Goal: Task Accomplishment & Management: Use online tool/utility

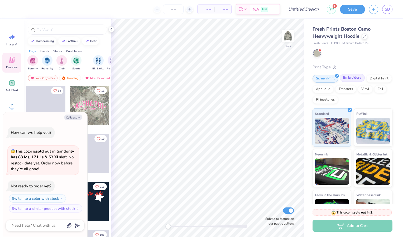
click at [356, 78] on div "Embroidery" at bounding box center [352, 78] width 25 height 8
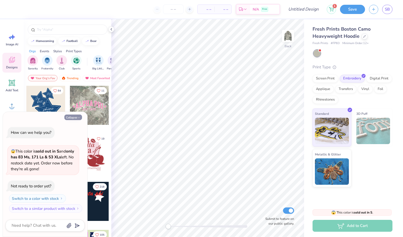
click at [70, 117] on button "Collapse" at bounding box center [73, 117] width 18 height 6
type textarea "x"
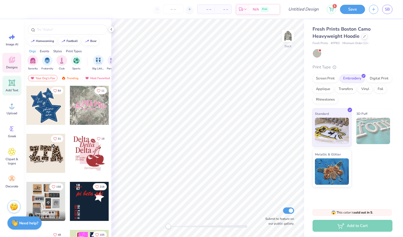
click at [11, 83] on icon at bounding box center [11, 82] width 5 height 5
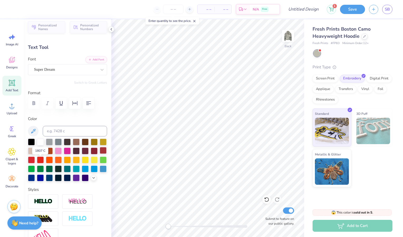
scroll to position [3, 0]
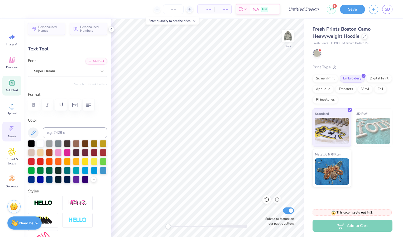
click at [12, 129] on circle at bounding box center [11, 129] width 4 height 4
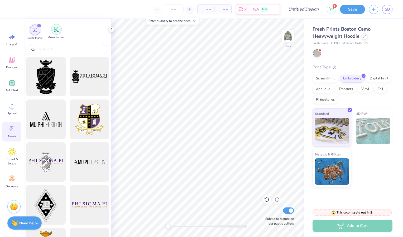
click at [56, 32] on div "filter for Greek Letters" at bounding box center [56, 29] width 11 height 11
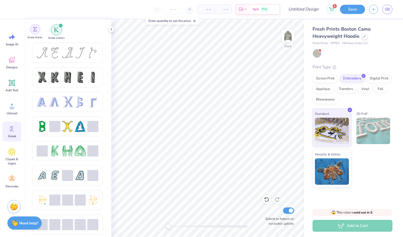
click at [35, 28] on img "filter for Greek Marks" at bounding box center [35, 29] width 4 height 4
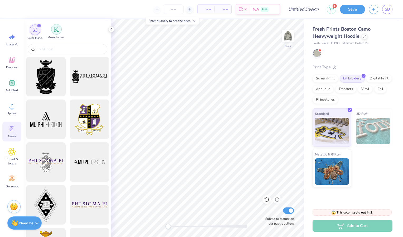
click at [56, 28] on img "filter for Greek Letters" at bounding box center [56, 29] width 5 height 5
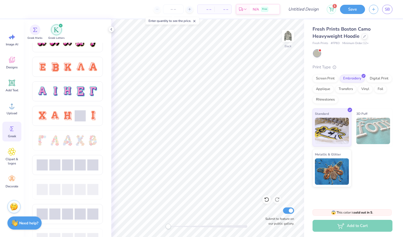
scroll to position [329, 0]
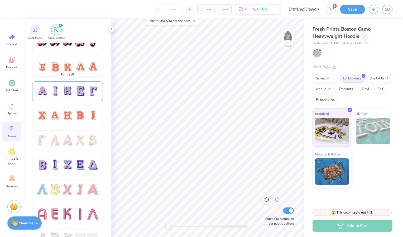
click at [62, 88] on div at bounding box center [67, 91] width 11 height 11
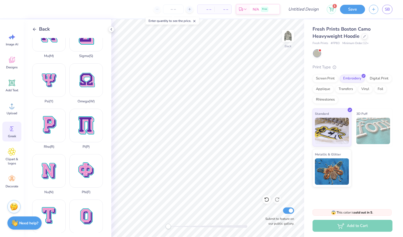
scroll to position [247, 0]
click at [42, 199] on div "Tau ( T )" at bounding box center [48, 219] width 33 height 40
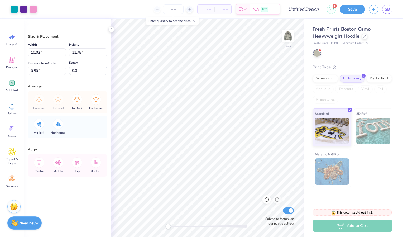
type input "5.58"
type input "6.55"
type input "5.70"
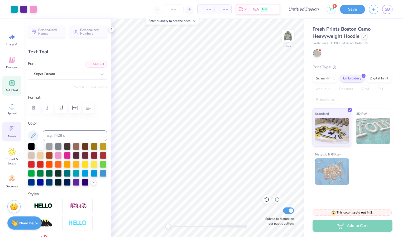
click at [13, 131] on icon at bounding box center [12, 129] width 8 height 8
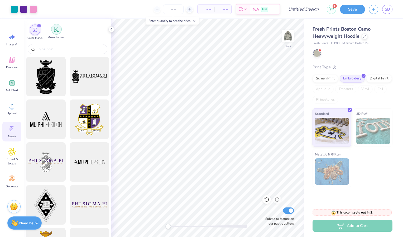
click at [57, 28] on img "filter for Greek Letters" at bounding box center [56, 29] width 5 height 5
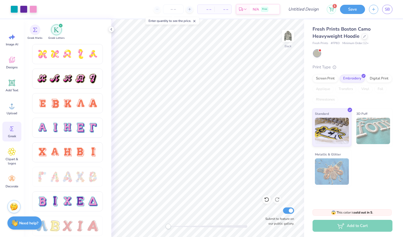
scroll to position [324, 0]
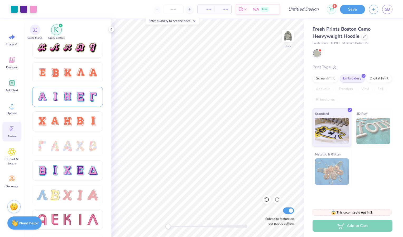
click at [62, 97] on div at bounding box center [67, 96] width 11 height 11
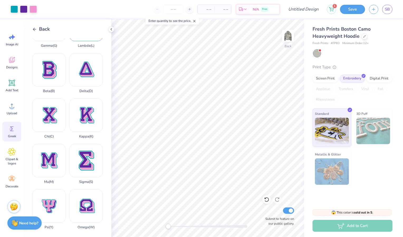
scroll to position [121, 0]
click at [82, 146] on div "Sigma ( S )" at bounding box center [85, 163] width 33 height 40
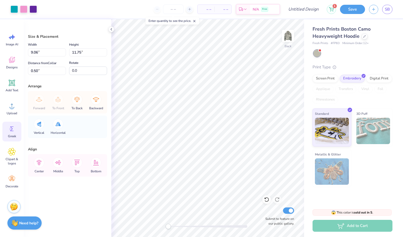
click at [11, 127] on icon at bounding box center [11, 128] width 3 height 5
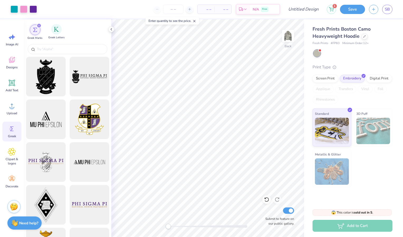
click at [52, 34] on div "Greek Letters" at bounding box center [56, 32] width 16 height 16
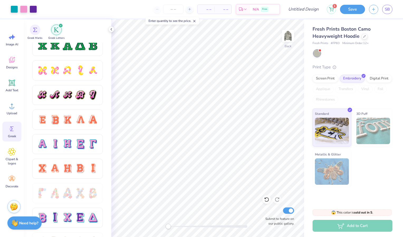
scroll to position [287, 0]
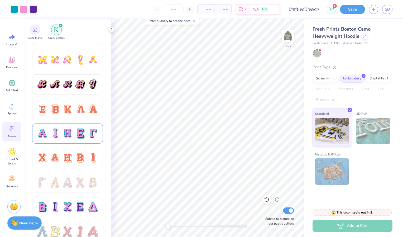
click at [64, 134] on div at bounding box center [67, 133] width 11 height 11
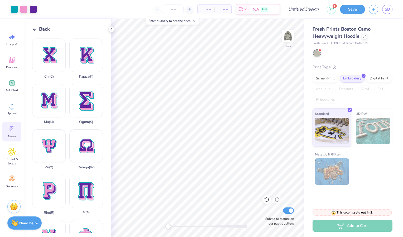
scroll to position [181, 0]
click at [81, 174] on div "Pi ( P )" at bounding box center [85, 194] width 33 height 40
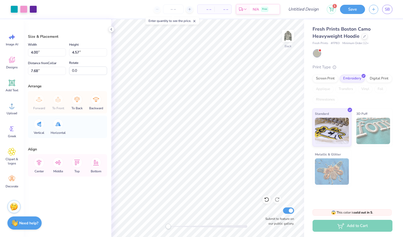
type input "4.00"
type input "4.57"
type input "7.68"
type input "9.06"
type input "11.75"
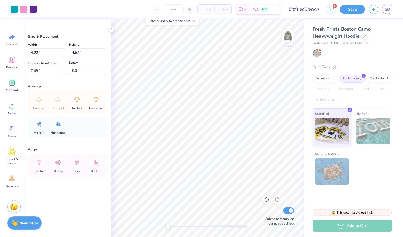
type input "0.50"
type input "4.25"
type input "5.51"
type input "6.74"
type input "5.58"
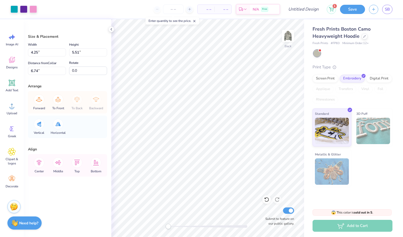
type input "6.55"
type input "5.70"
type input "4.25"
type input "5.51"
type input "6.74"
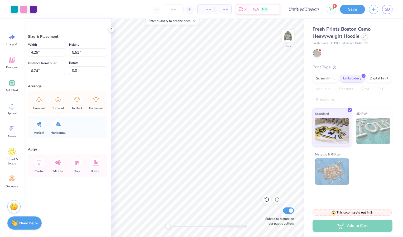
type input "5.58"
type input "6.55"
type input "4.22"
click at [12, 10] on div at bounding box center [14, 8] width 7 height 7
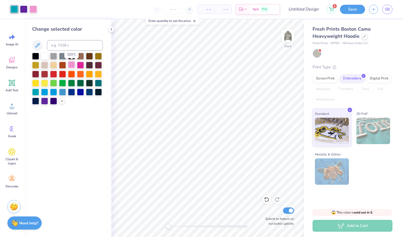
click at [71, 64] on div at bounding box center [71, 64] width 7 height 7
click at [62, 100] on icon at bounding box center [62, 100] width 4 height 4
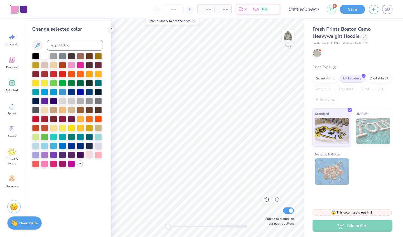
click at [90, 153] on div at bounding box center [89, 154] width 7 height 7
click at [79, 64] on div at bounding box center [80, 64] width 7 height 7
click at [79, 164] on icon at bounding box center [80, 163] width 4 height 4
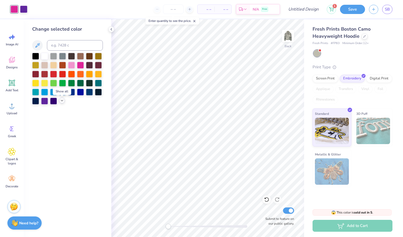
click at [63, 99] on icon at bounding box center [62, 100] width 4 height 4
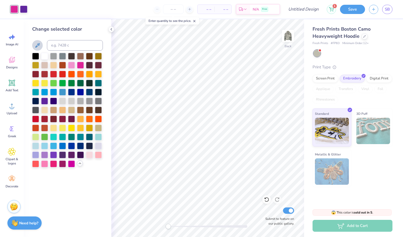
click at [39, 43] on icon at bounding box center [37, 45] width 4 height 4
drag, startPoint x: 39, startPoint y: 43, endPoint x: 40, endPoint y: 46, distance: 3.3
click at [40, 46] on icon at bounding box center [37, 45] width 6 height 6
click at [72, 64] on div at bounding box center [71, 64] width 7 height 7
click at [25, 11] on div at bounding box center [23, 8] width 7 height 7
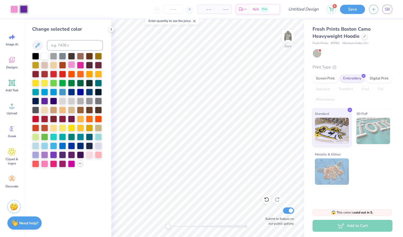
click at [70, 64] on div at bounding box center [71, 64] width 7 height 7
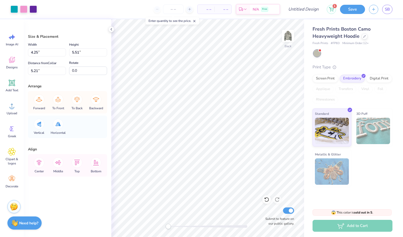
type input "5.58"
type input "6.55"
type input "4.69"
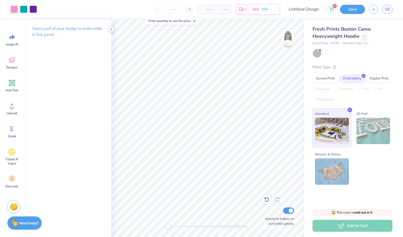
click at [110, 28] on icon at bounding box center [111, 29] width 4 height 4
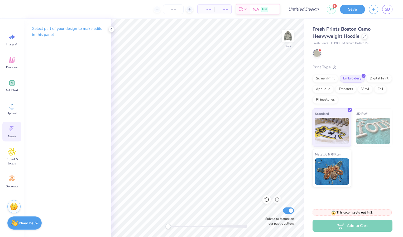
click at [7, 134] on div "Greek" at bounding box center [11, 132] width 19 height 20
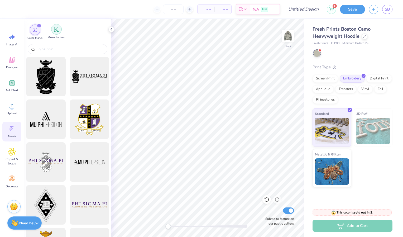
click at [56, 31] on img "filter for Greek Letters" at bounding box center [56, 29] width 5 height 5
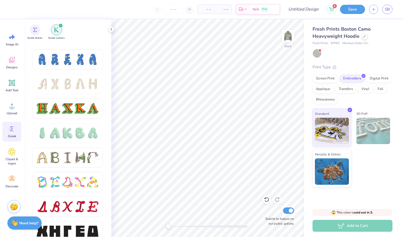
scroll to position [533, 0]
click at [37, 27] on div "filter for Greek Marks" at bounding box center [35, 29] width 11 height 11
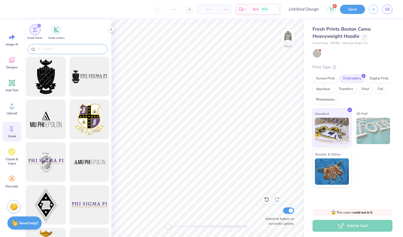
click at [49, 49] on input "text" at bounding box center [70, 48] width 68 height 5
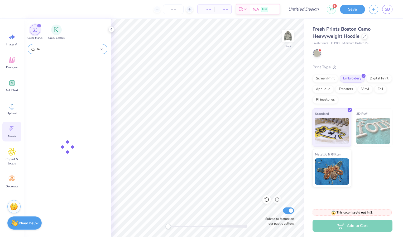
type input "tau"
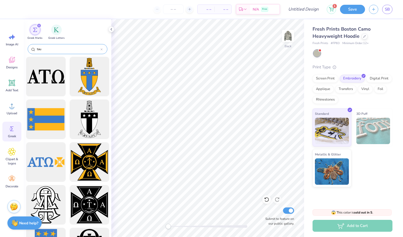
click at [102, 49] on icon at bounding box center [101, 49] width 2 height 2
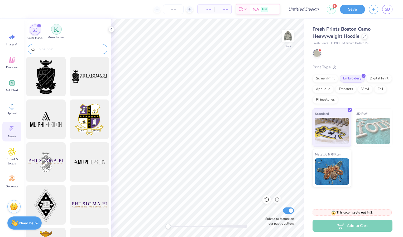
click at [54, 33] on div "filter for Greek Letters" at bounding box center [56, 29] width 11 height 11
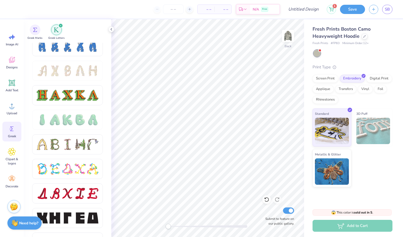
scroll to position [546, 0]
click at [54, 133] on div at bounding box center [67, 121] width 71 height 24
click at [53, 122] on div at bounding box center [54, 119] width 11 height 11
click at [67, 119] on div at bounding box center [67, 119] width 11 height 11
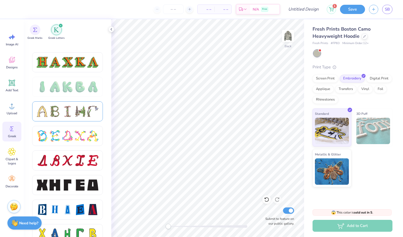
scroll to position [614, 0]
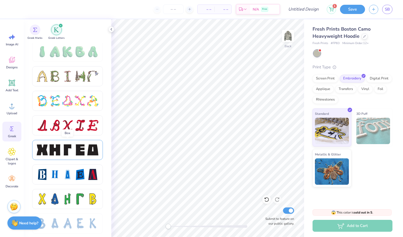
click at [49, 148] on div at bounding box center [54, 149] width 11 height 11
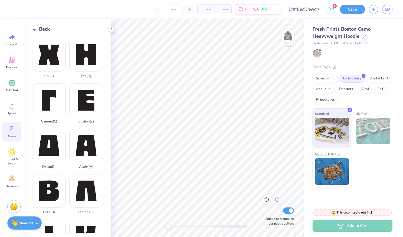
click at [33, 27] on icon at bounding box center [34, 29] width 5 height 5
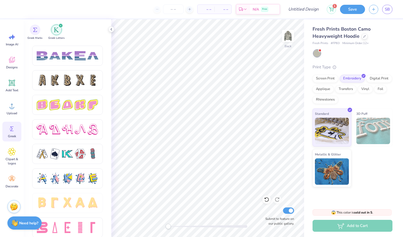
scroll to position [860, 0]
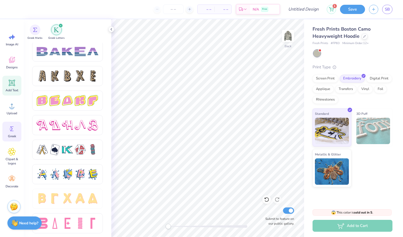
click at [11, 88] on div "Add Text" at bounding box center [11, 86] width 19 height 20
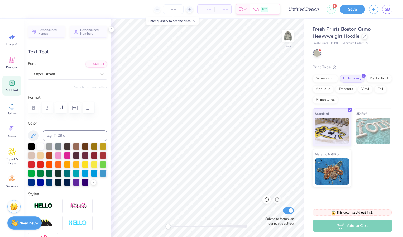
type textarea "TEXT"
paste textarea
click at [76, 72] on div "Super Dream" at bounding box center [65, 74] width 64 height 8
click at [42, 95] on button "Greek" at bounding box center [37, 97] width 13 height 8
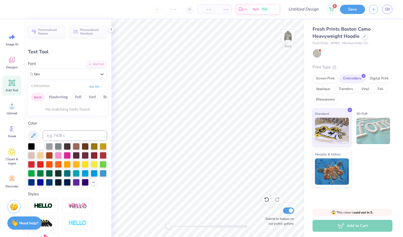
click at [37, 94] on button "Greek" at bounding box center [37, 97] width 13 height 8
click at [41, 96] on button "Greek" at bounding box center [37, 97] width 13 height 8
type input "tau"
click at [89, 65] on button "Add Font" at bounding box center [96, 63] width 22 height 7
click at [15, 86] on icon at bounding box center [12, 83] width 8 height 8
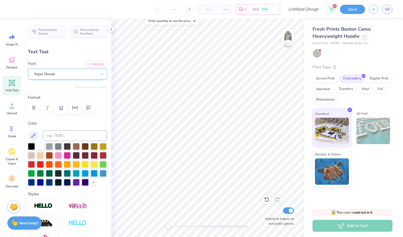
click at [63, 76] on div "Super Dream" at bounding box center [65, 74] width 64 height 8
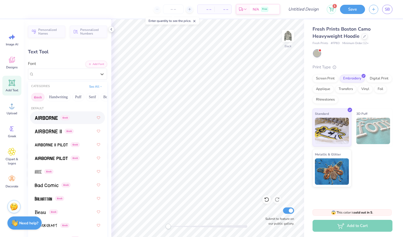
click at [41, 94] on button "Greek" at bounding box center [37, 97] width 13 height 8
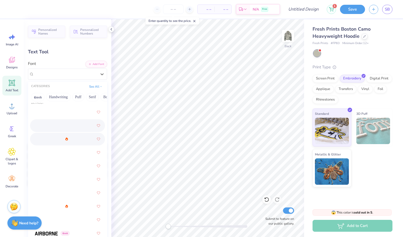
scroll to position [0, 0]
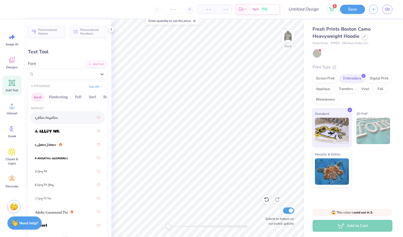
click at [40, 97] on button "Greek" at bounding box center [37, 97] width 13 height 8
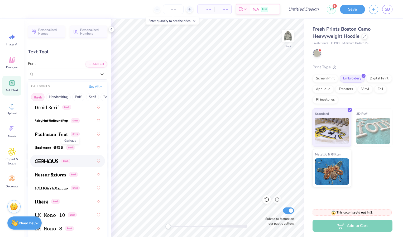
scroll to position [269, 0]
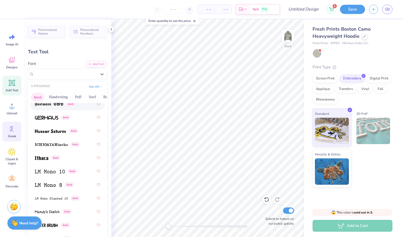
click at [12, 132] on icon at bounding box center [12, 129] width 8 height 8
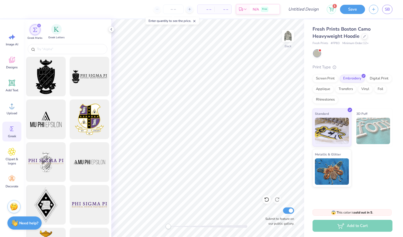
click at [51, 27] on div "Greek Letters" at bounding box center [56, 32] width 16 height 16
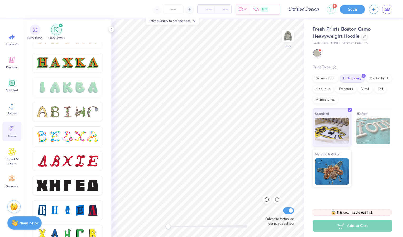
scroll to position [595, 0]
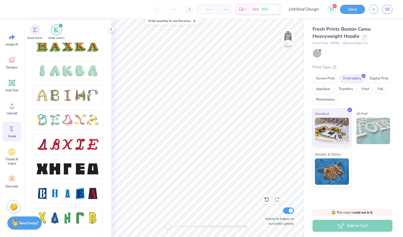
click at [70, 180] on div at bounding box center [67, 171] width 71 height 24
click at [66, 167] on div at bounding box center [67, 168] width 11 height 11
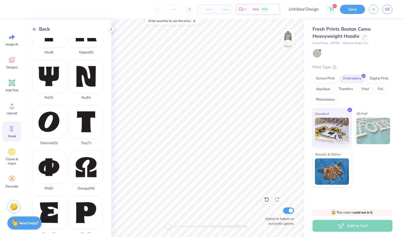
scroll to position [218, 0]
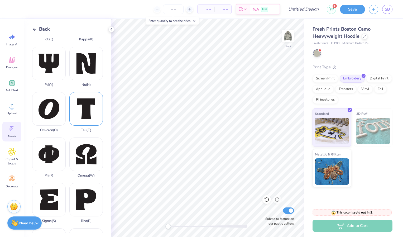
click at [80, 98] on div "Tau ( T )" at bounding box center [85, 112] width 33 height 40
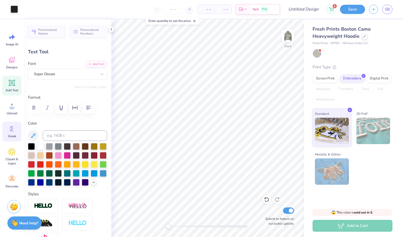
click at [17, 127] on div "Greek" at bounding box center [11, 132] width 19 height 20
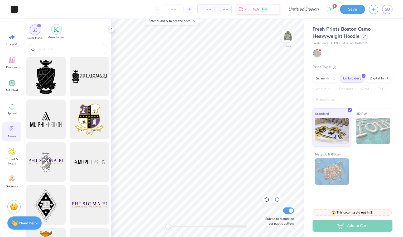
click at [59, 33] on div "filter for Greek Letters" at bounding box center [56, 29] width 11 height 11
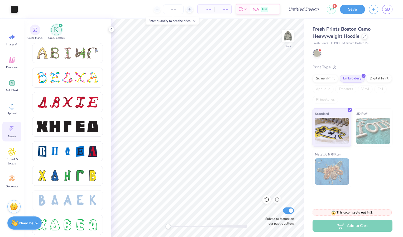
scroll to position [638, 0]
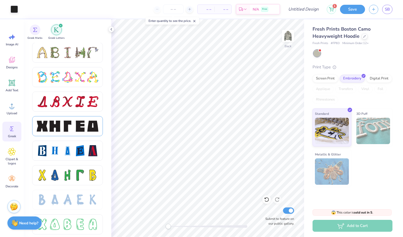
click at [57, 123] on div at bounding box center [54, 126] width 11 height 11
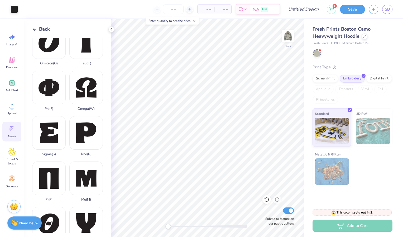
scroll to position [285, 0]
click at [51, 120] on div "Sigma ( S )" at bounding box center [48, 136] width 33 height 40
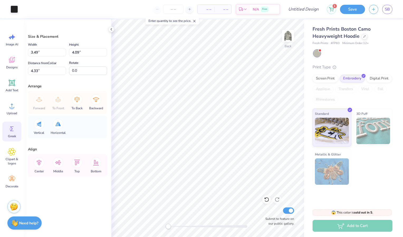
click at [9, 131] on icon at bounding box center [12, 129] width 8 height 8
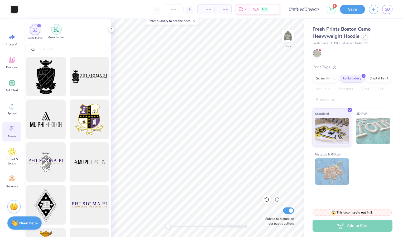
click at [60, 30] on div "filter for Greek Letters" at bounding box center [56, 29] width 11 height 11
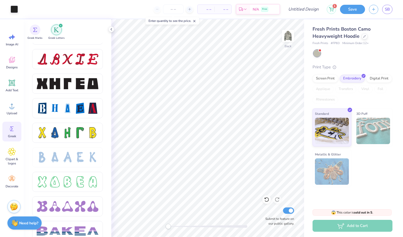
scroll to position [697, 0]
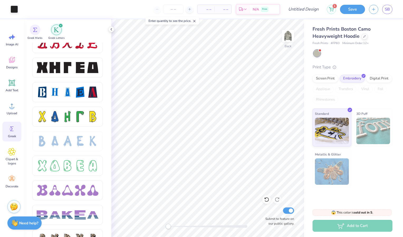
click at [77, 71] on div at bounding box center [80, 67] width 11 height 11
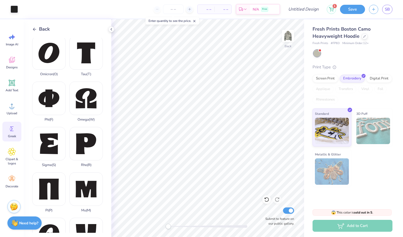
scroll to position [327, 0]
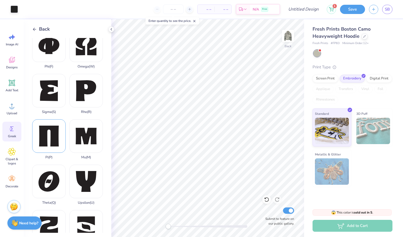
click at [47, 119] on div "Pi ( P )" at bounding box center [48, 139] width 33 height 40
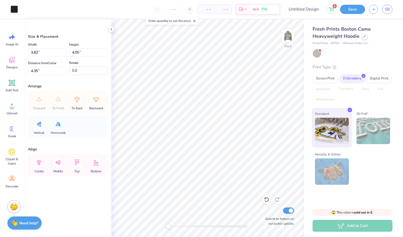
type input "3.49"
type input "4.09"
type input "4.33"
type input "3.52"
type input "4.05"
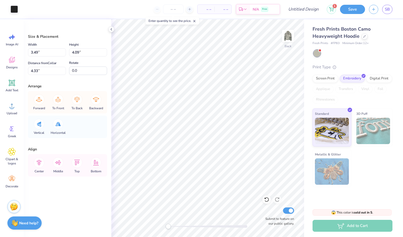
type input "4.35"
click at [64, 54] on input "3.51" at bounding box center [47, 52] width 38 height 8
click at [64, 54] on input "3.5" at bounding box center [47, 52] width 38 height 8
click at [64, 54] on input "3.49" at bounding box center [47, 52] width 38 height 8
click at [64, 54] on input "3.48" at bounding box center [47, 52] width 38 height 8
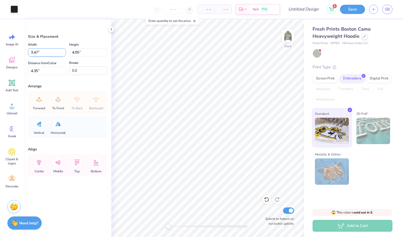
click at [64, 54] on input "3.47" at bounding box center [47, 52] width 38 height 8
click at [64, 54] on input "3.46" at bounding box center [47, 52] width 38 height 8
type input "3.45"
click at [64, 54] on input "3.45" at bounding box center [47, 52] width 38 height 8
type input "3.97"
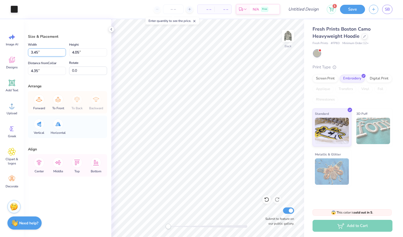
type input "4.39"
click at [13, 11] on div at bounding box center [14, 8] width 7 height 7
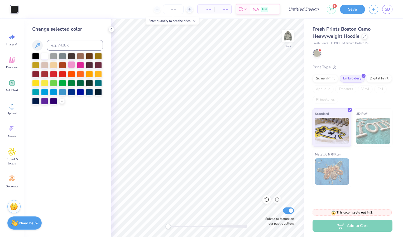
click at [70, 64] on div at bounding box center [71, 64] width 7 height 7
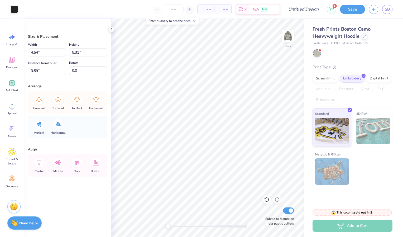
type input "4.54"
type input "5.31"
type input "3.59"
type input "4.73"
type input "5.53"
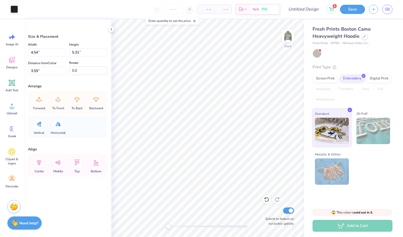
type input "3.50"
type input "3.82"
type input "4.05"
type input "4.35"
type input "4.73"
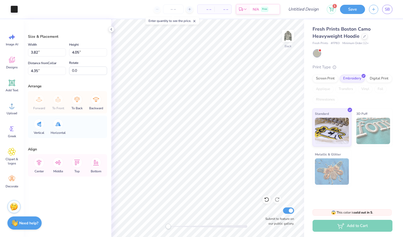
type input "5.53"
type input "3.50"
click at [16, 9] on div at bounding box center [14, 8] width 7 height 7
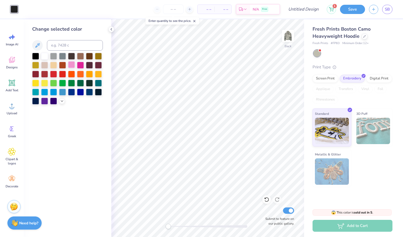
click at [74, 66] on div at bounding box center [71, 64] width 7 height 7
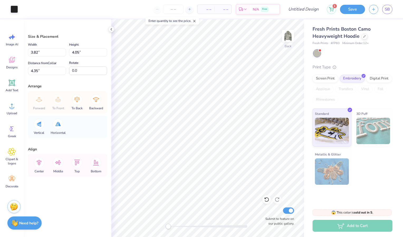
type input "4.73"
type input "5.53"
type input "3.34"
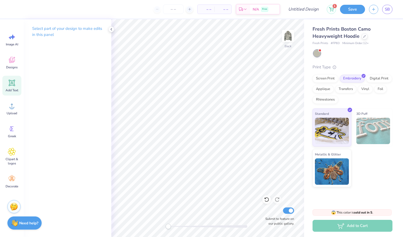
click at [13, 89] on span "Add Text" at bounding box center [12, 90] width 13 height 4
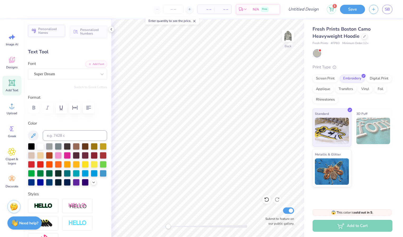
click at [57, 32] on span "Personalized Names" at bounding box center [50, 30] width 24 height 7
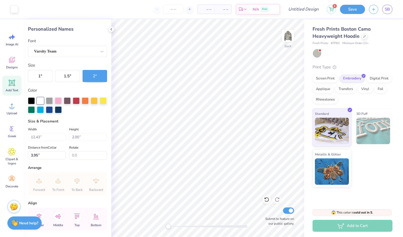
type input "3.95"
click at [35, 30] on div "Personalized Names" at bounding box center [67, 29] width 79 height 7
click at [18, 74] on div "Image AI Designs Add Text Upload Greek Clipart & logos Decorate" at bounding box center [11, 111] width 19 height 162
click at [15, 80] on icon at bounding box center [12, 83] width 6 height 6
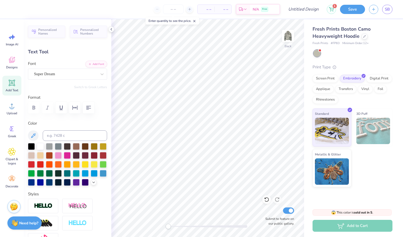
scroll to position [4, 1]
type textarea "T"
paste textarea
click at [13, 46] on span "Image AI" at bounding box center [12, 44] width 12 height 4
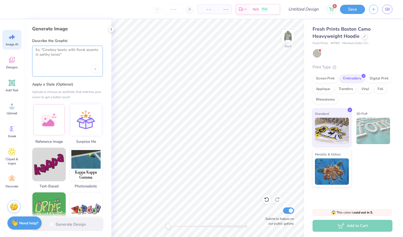
click at [44, 49] on textarea at bounding box center [68, 53] width 64 height 13
type textarea "X"
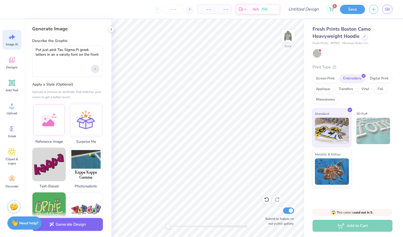
click at [93, 70] on div "Upload image" at bounding box center [95, 69] width 8 height 8
click at [98, 54] on textarea "Put just pink Tau Sigma Pi greek letters in an a varsity font on the front" at bounding box center [68, 53] width 64 height 13
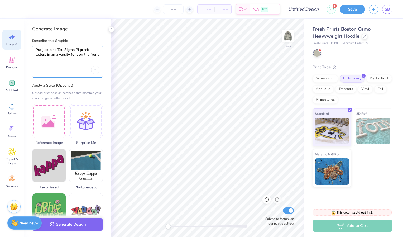
type textarea "Put just pink Tau Sigma Pi greek letters in an a varsity font on the front"
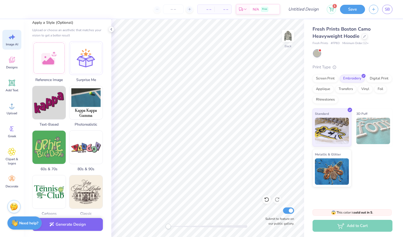
scroll to position [62, 0]
click at [80, 225] on button "Generate Design" at bounding box center [67, 223] width 71 height 13
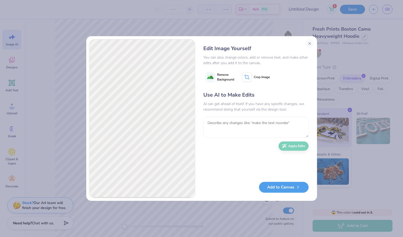
click at [227, 124] on textarea at bounding box center [255, 127] width 105 height 21
type textarea "J"
click at [228, 73] on span "Remove Background" at bounding box center [225, 76] width 17 height 9
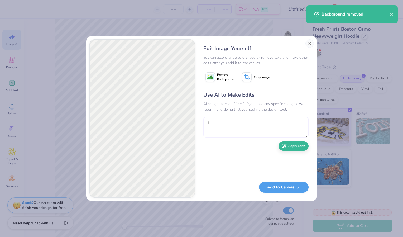
click at [215, 119] on textarea "J" at bounding box center [255, 127] width 105 height 21
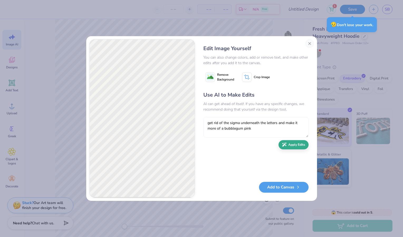
type textarea "get rid of the sigma underneath the letters and make it more of a bubblegum pink"
click at [298, 144] on button "Apply Edits" at bounding box center [294, 144] width 30 height 9
